Goal: Register for event/course

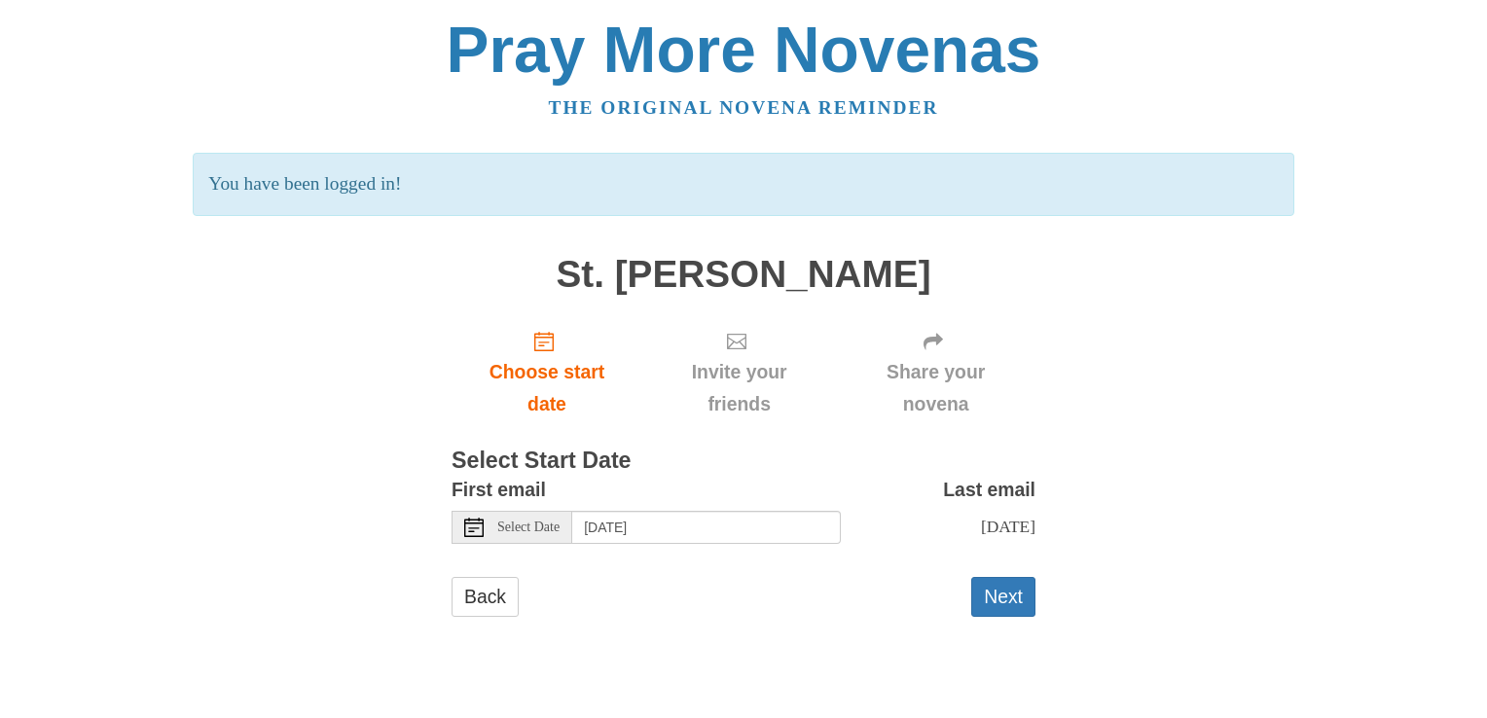
click at [954, 577] on div "Back Next" at bounding box center [744, 606] width 584 height 58
drag, startPoint x: 800, startPoint y: 424, endPoint x: 750, endPoint y: 403, distance: 54.1
click at [750, 474] on form "First email Select Date Friday, August 22nd Last email Sunday, August 31st Sele…" at bounding box center [744, 555] width 584 height 163
click at [1002, 577] on button "Next" at bounding box center [1003, 597] width 64 height 40
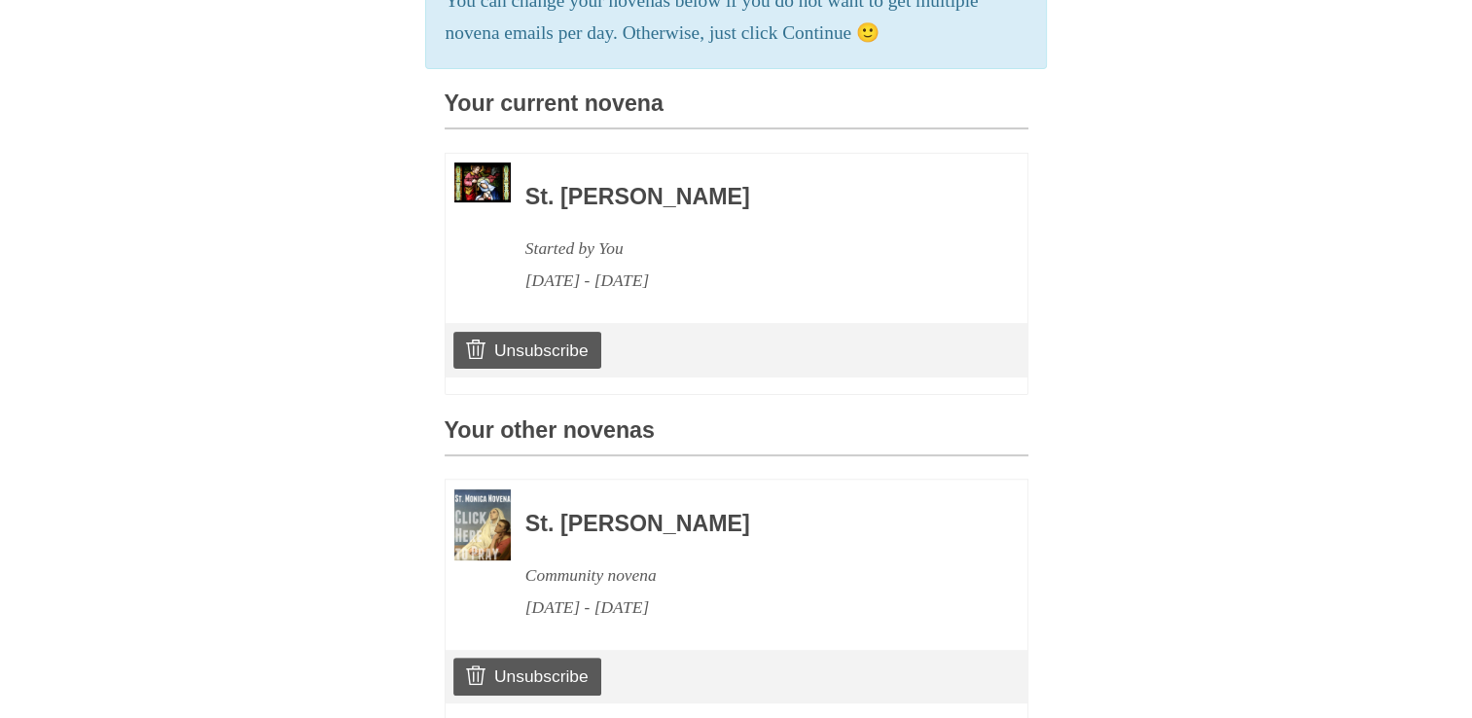
scroll to position [461, 0]
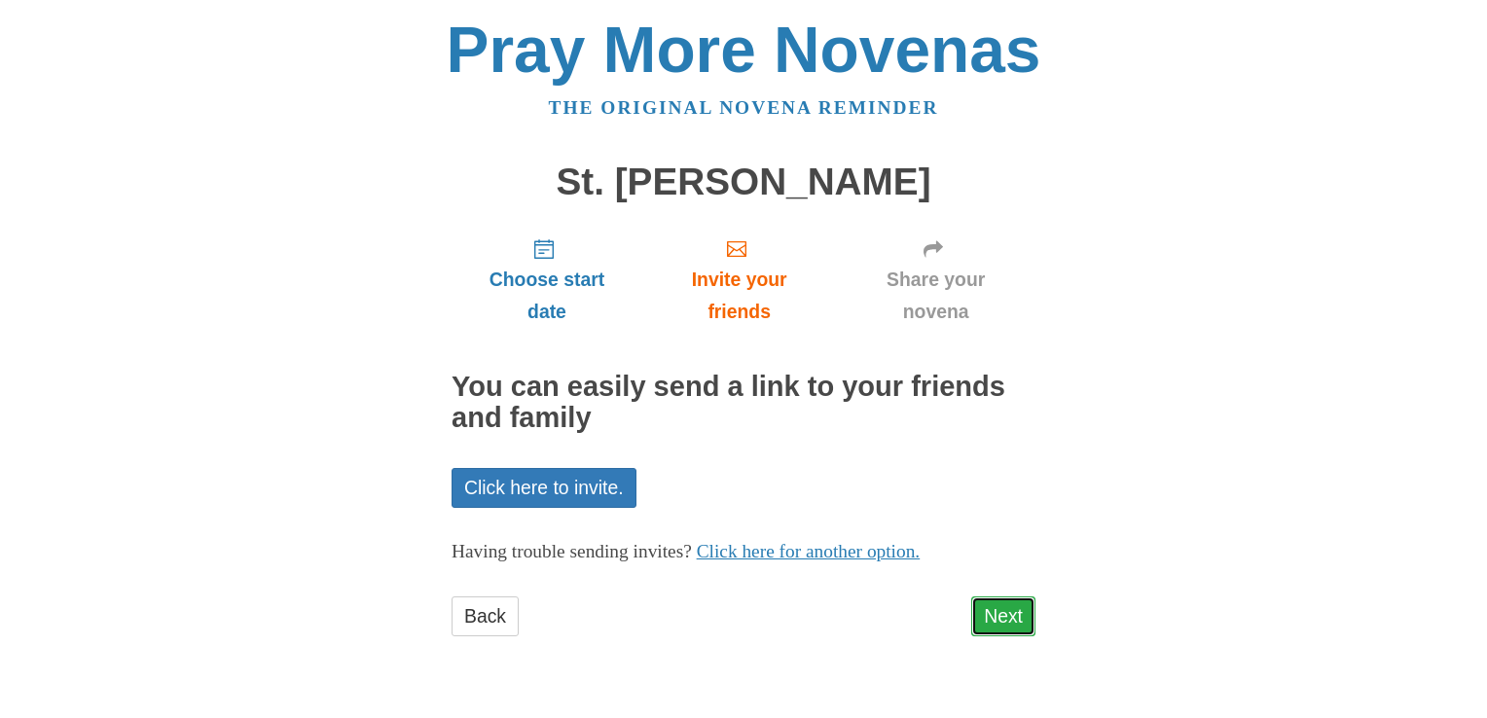
click at [1004, 597] on link "Next" at bounding box center [1003, 617] width 64 height 40
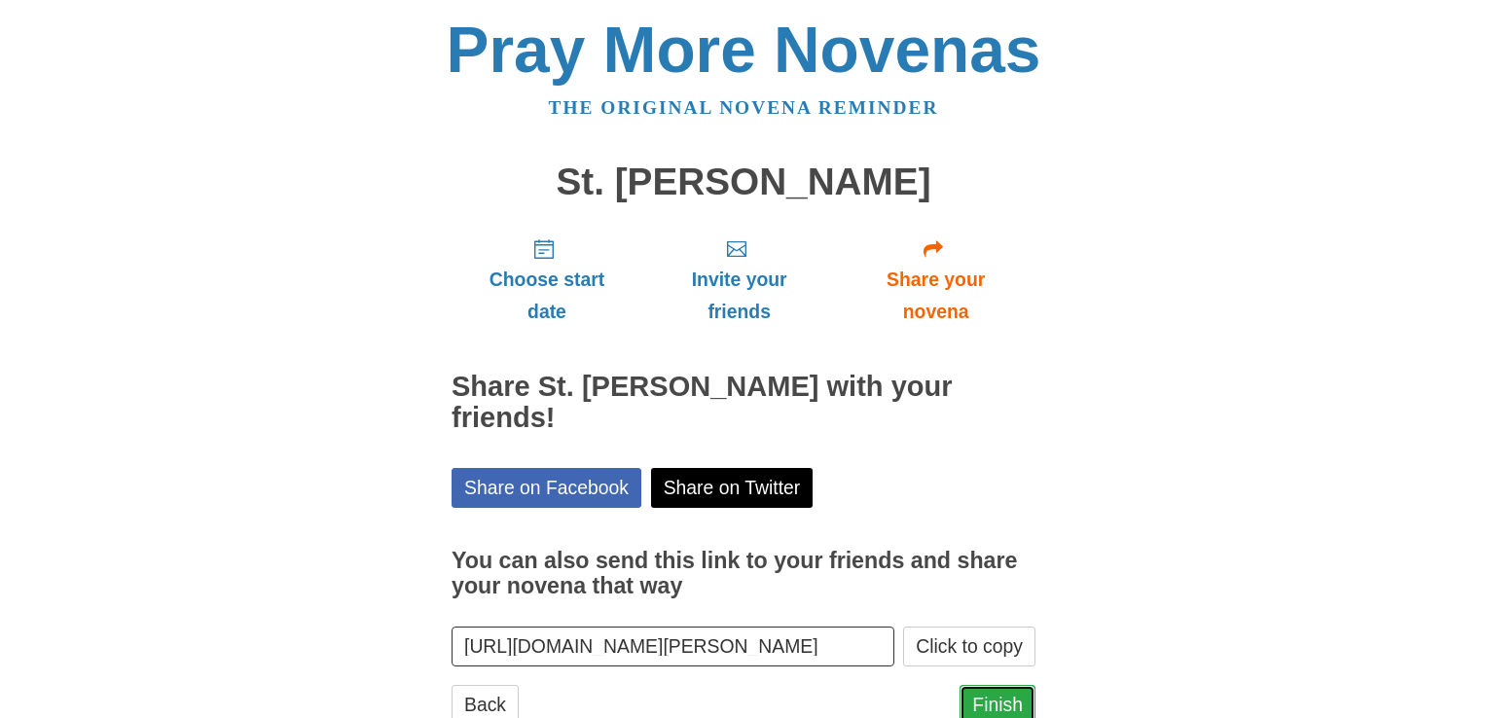
click at [1004, 685] on link "Finish" at bounding box center [998, 705] width 76 height 40
